Goal: Task Accomplishment & Management: Use online tool/utility

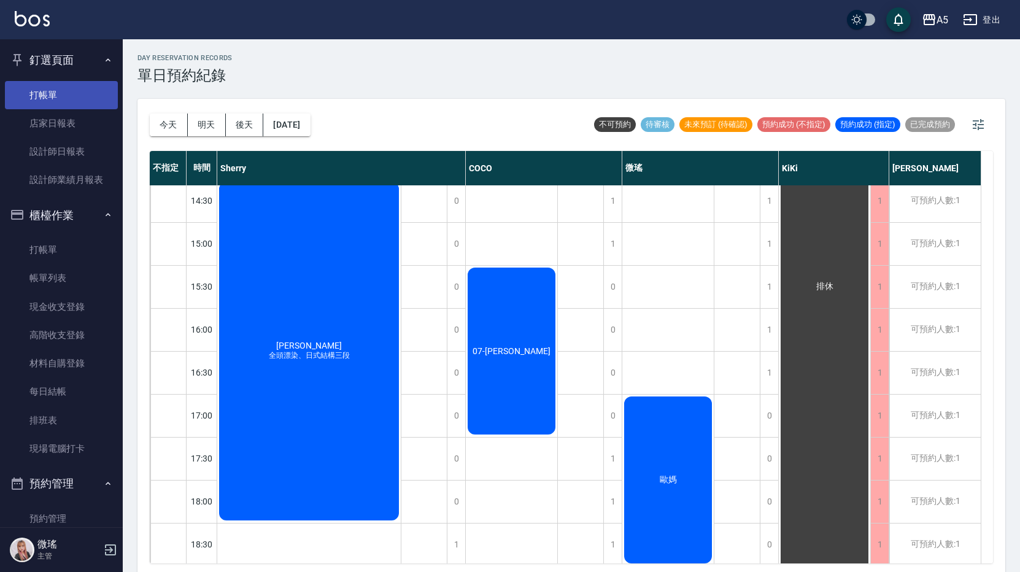
click at [68, 94] on link "打帳單" at bounding box center [61, 95] width 113 height 28
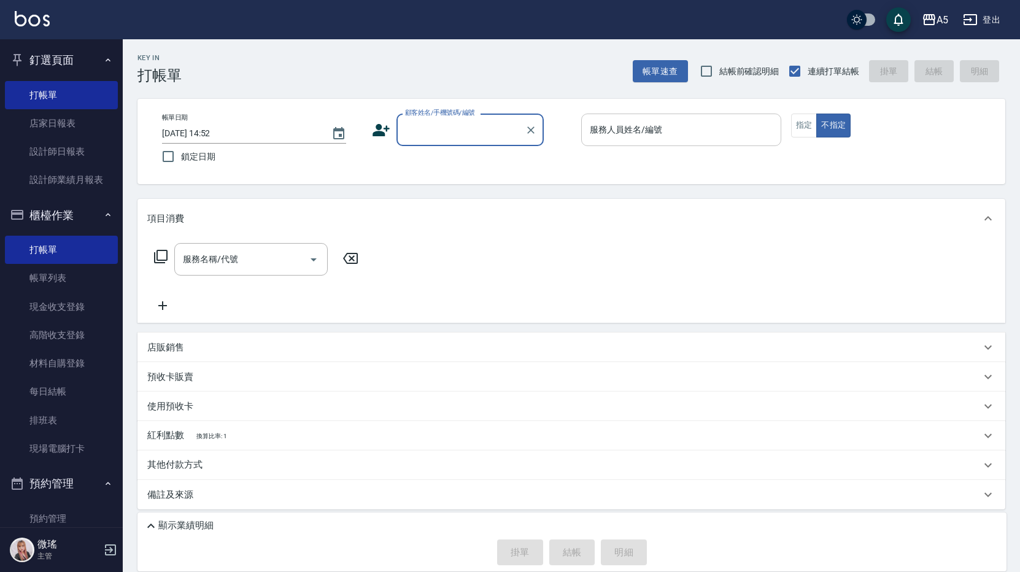
click at [650, 144] on div "服務人員姓名/編號" at bounding box center [681, 129] width 200 height 33
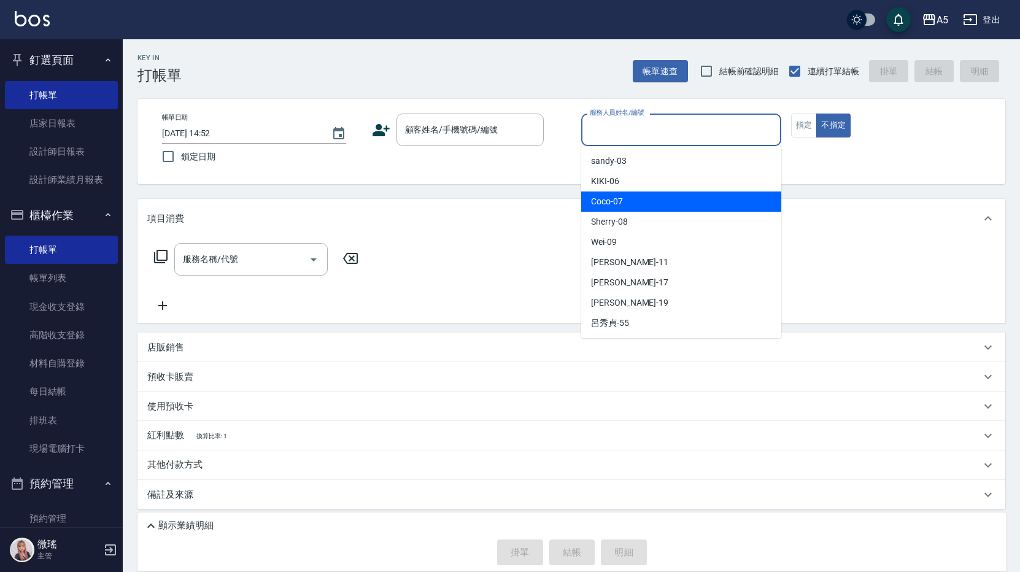
click at [652, 194] on div "Coco -07" at bounding box center [681, 201] width 200 height 20
type input "Coco-07"
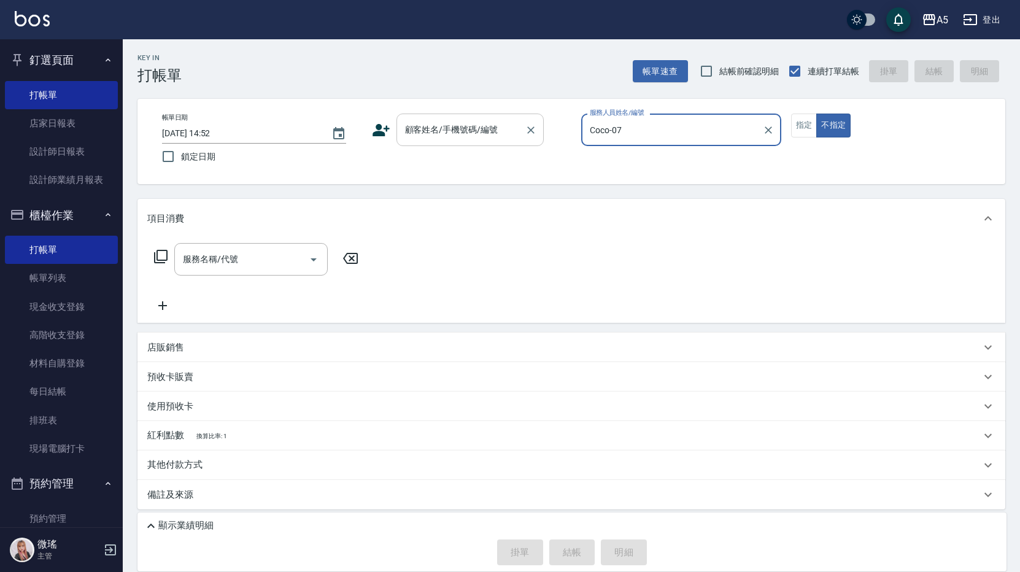
click at [450, 142] on div "顧客姓名/手機號碼/編號" at bounding box center [469, 129] width 147 height 33
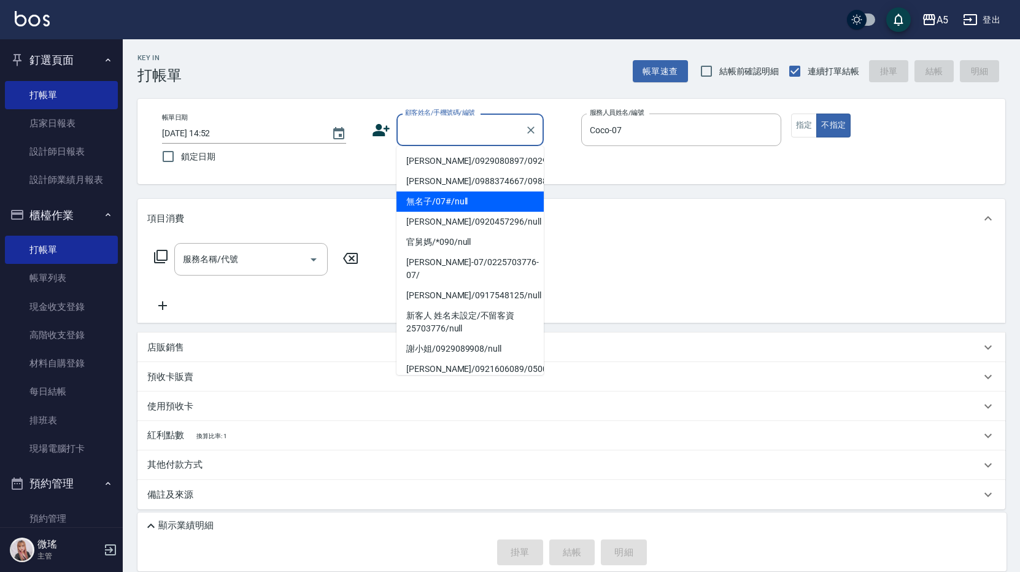
click at [429, 212] on li "無名子/07#/null" at bounding box center [469, 201] width 147 height 20
type input "無名子/07#/null"
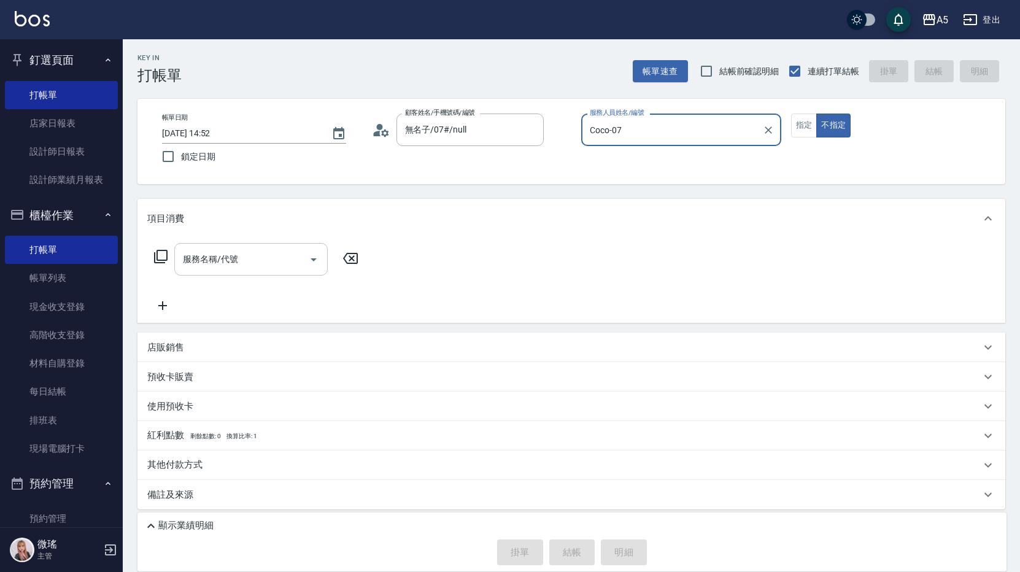
click at [201, 265] on div "服務名稱/代號 服務名稱/代號" at bounding box center [250, 259] width 153 height 33
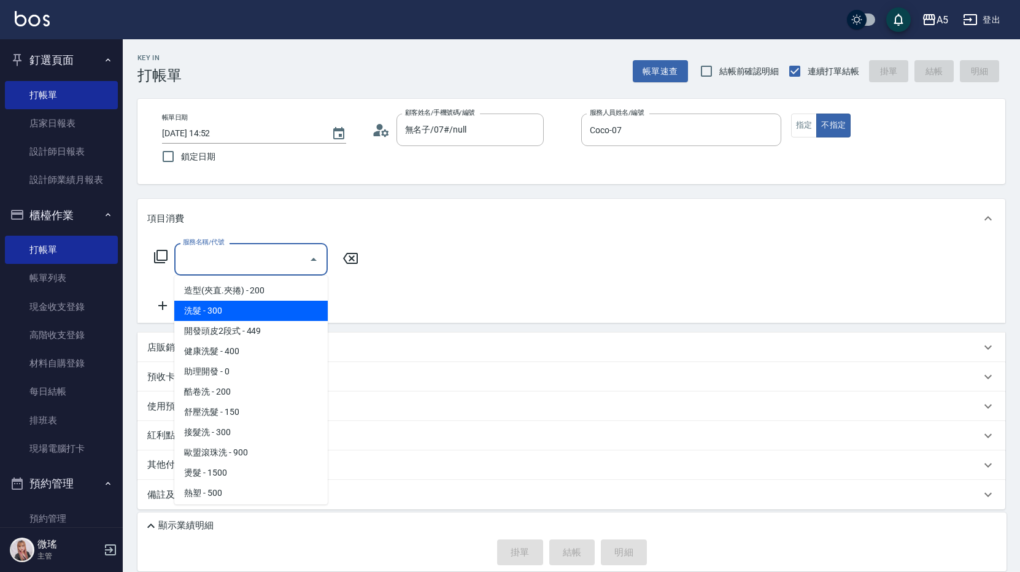
click at [233, 317] on span "洗髮 - 300" at bounding box center [250, 311] width 153 height 20
type input "洗髮(201)"
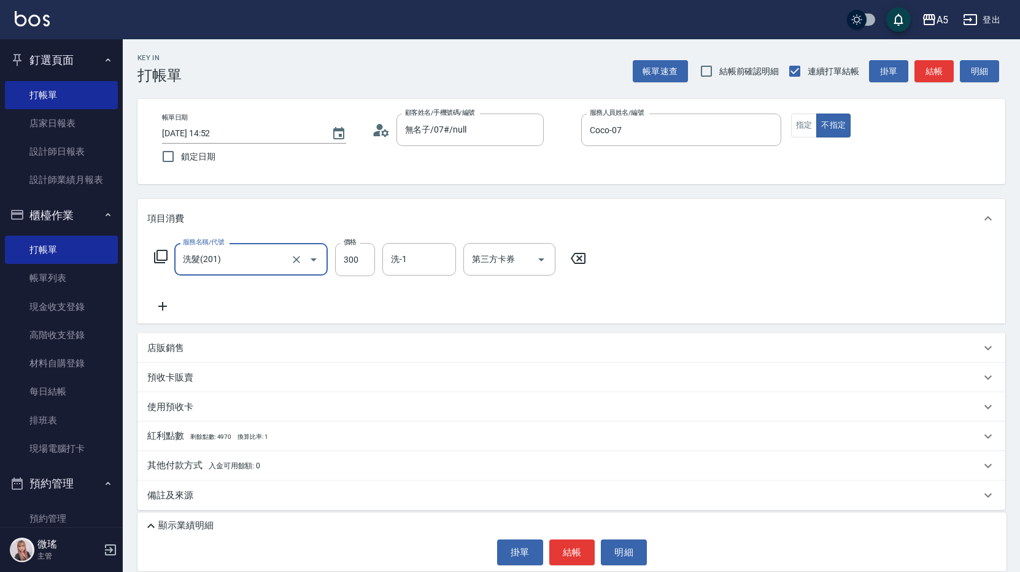
click at [163, 260] on icon at bounding box center [160, 256] width 13 height 13
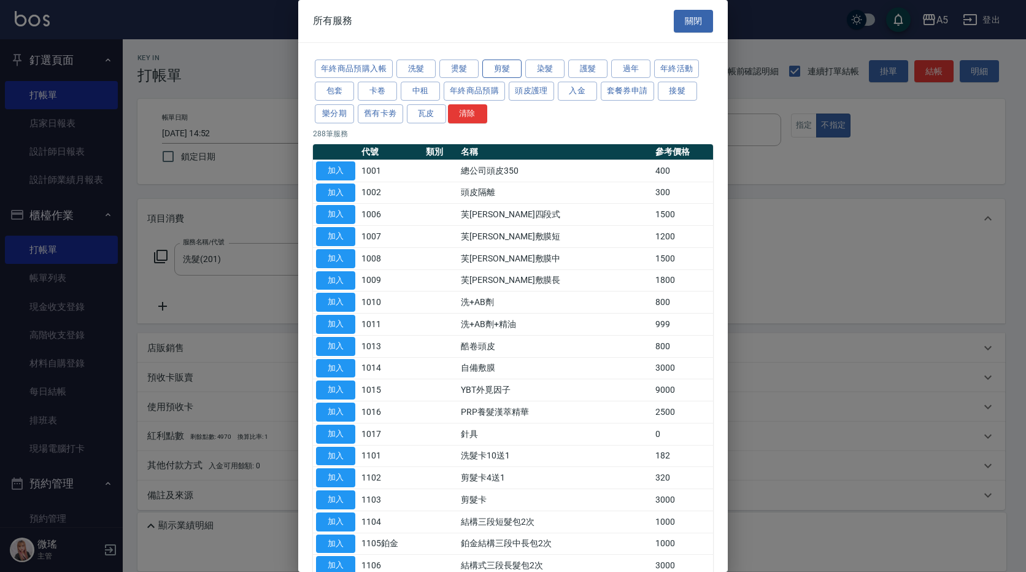
click at [496, 71] on button "剪髮" at bounding box center [501, 69] width 39 height 19
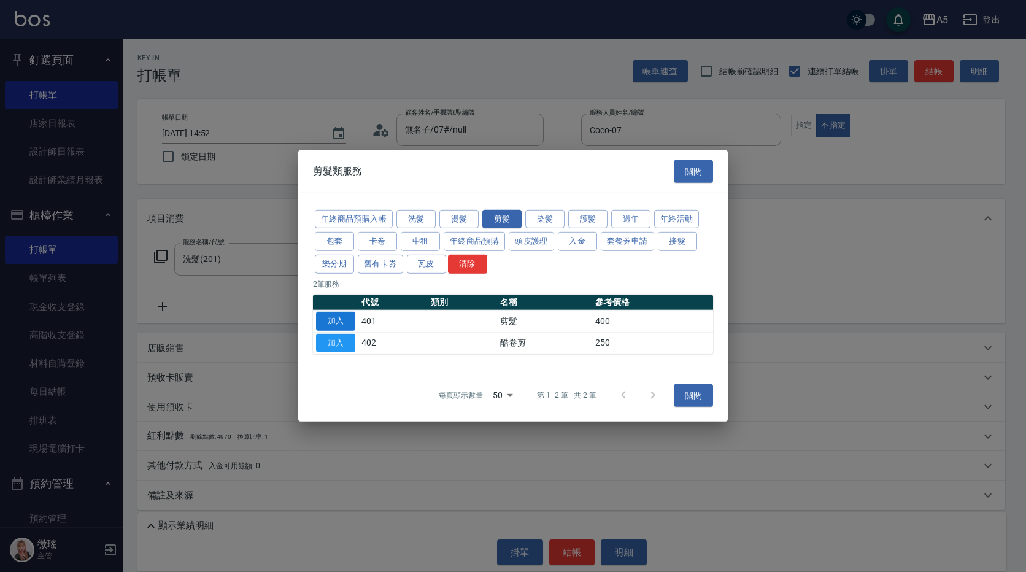
click at [343, 326] on button "加入" at bounding box center [335, 321] width 39 height 19
type input "70"
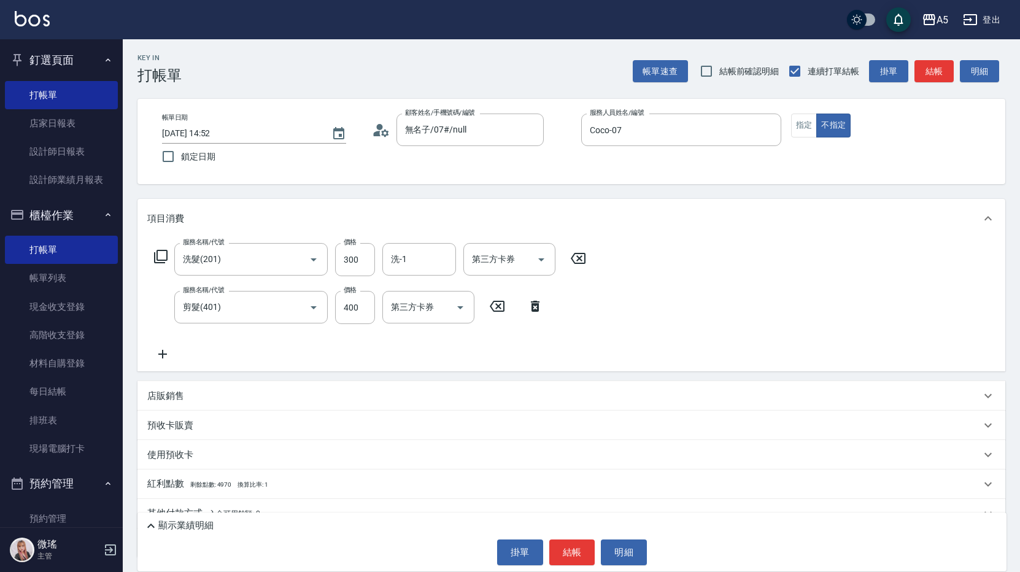
click at [806, 140] on div "帳單日期 [DATE] 14:52 鎖定日期 顧客姓名/手機號碼/編號 無名子/07#/null 顧客姓名/手機號碼/編號 服務人員姓名/編號 Coco-07…" at bounding box center [571, 141] width 838 height 56
click at [808, 128] on button "指定" at bounding box center [804, 125] width 26 height 24
click at [586, 558] on button "結帳" at bounding box center [572, 552] width 46 height 26
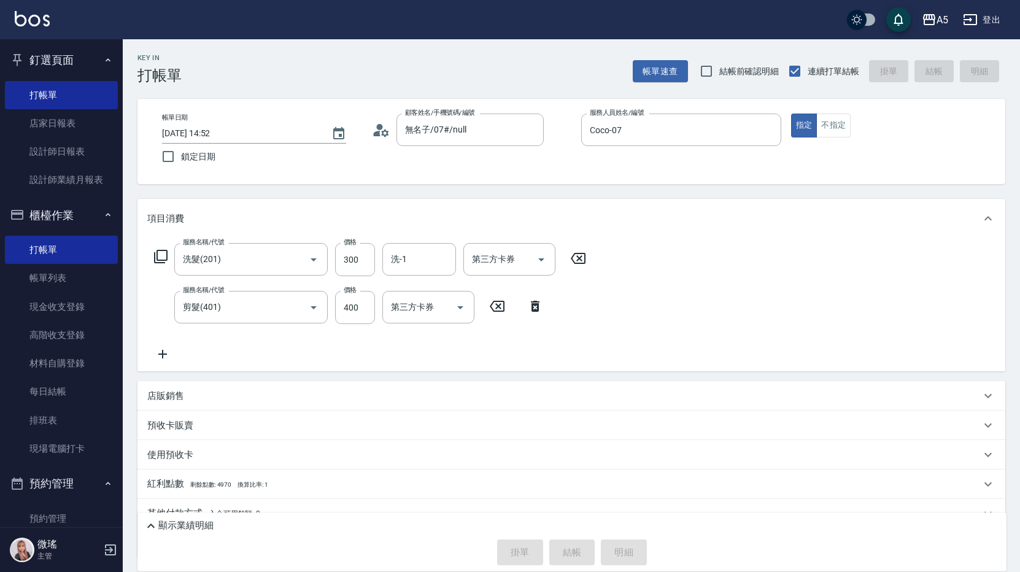
type input "[DATE] 14:53"
type input "0"
